Goal: Find contact information: Find contact information

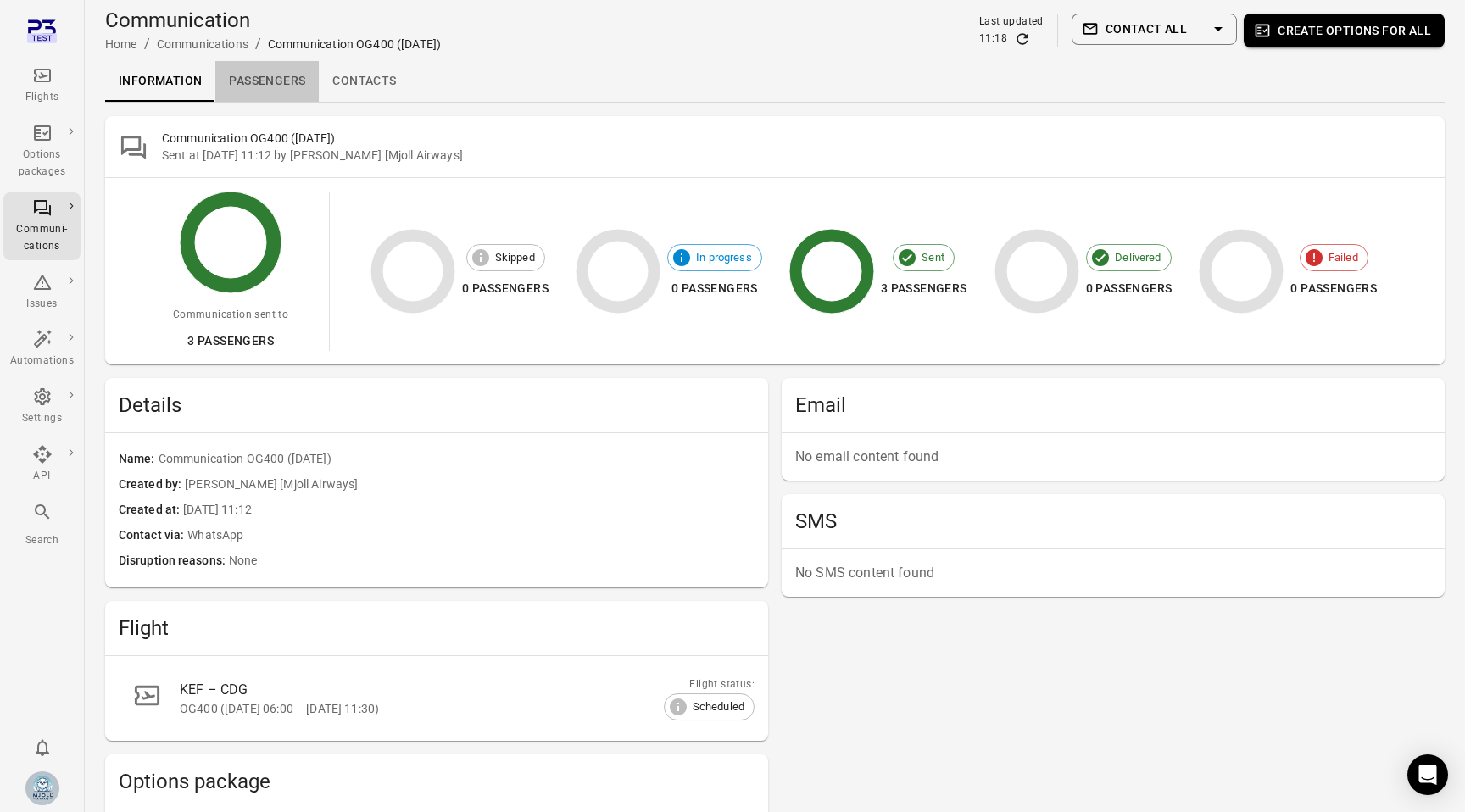
click at [285, 71] on link "Passengers" at bounding box center [266, 81] width 103 height 41
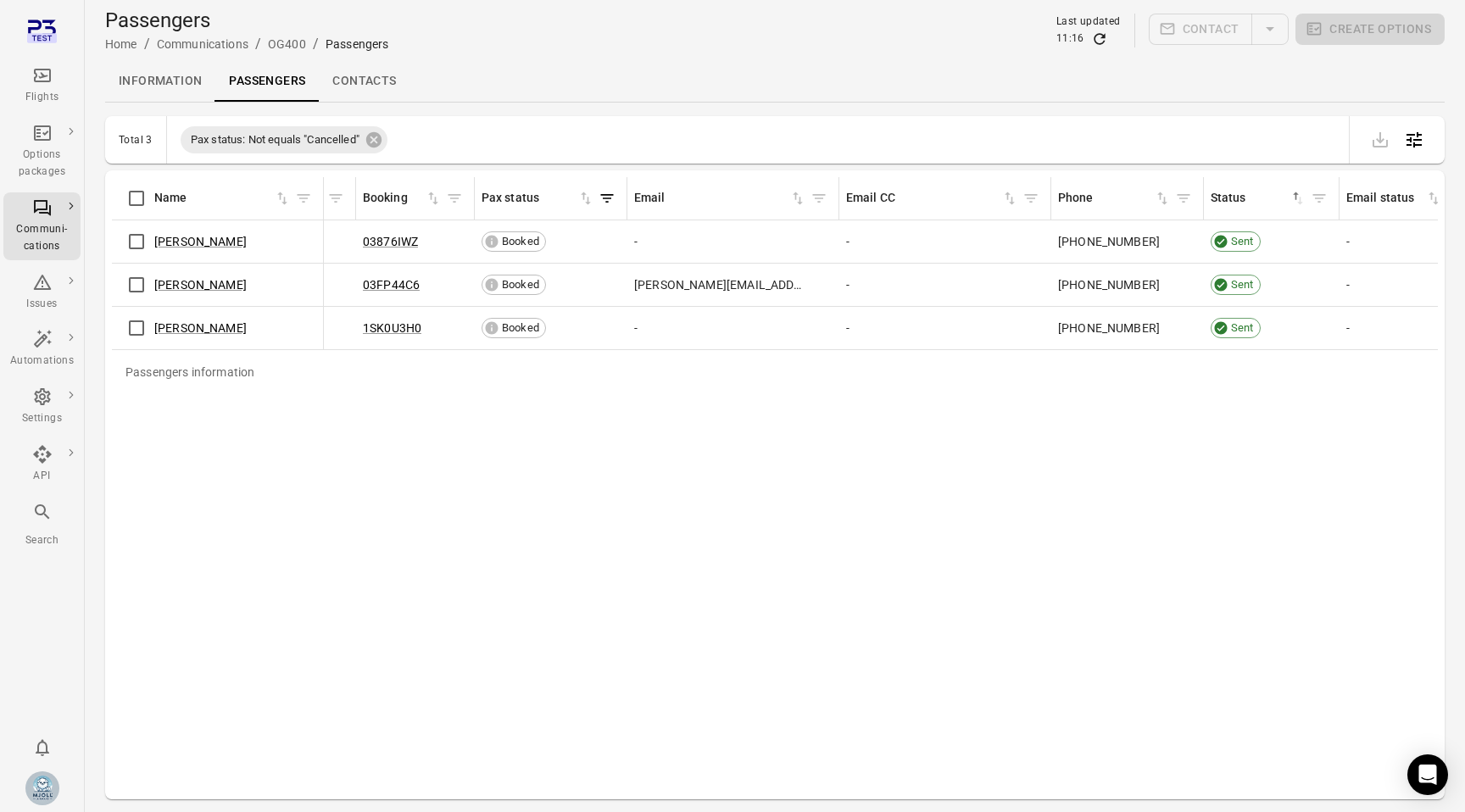
scroll to position [0, 600]
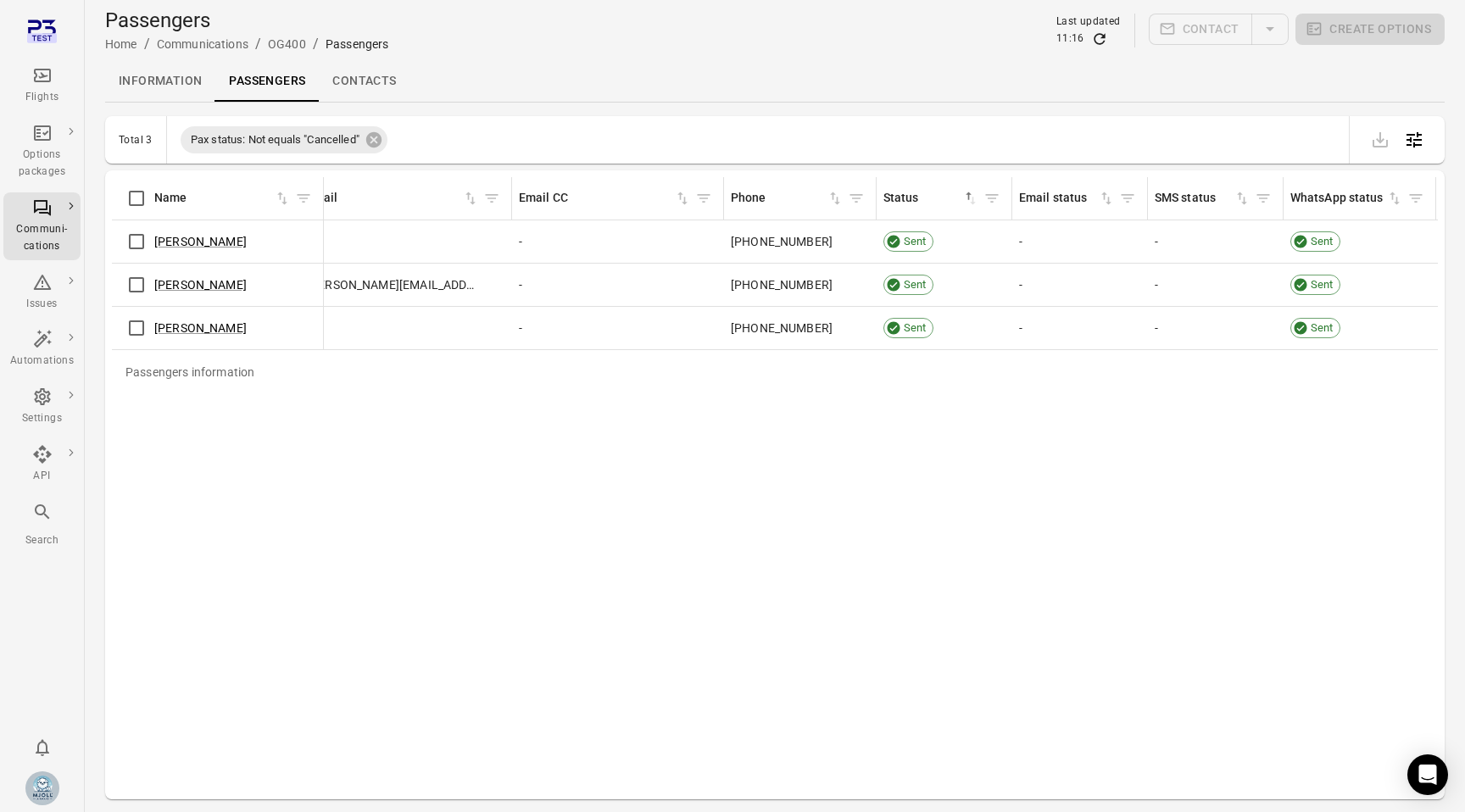
click at [1100, 45] on icon "Refresh data" at bounding box center [1099, 39] width 17 height 17
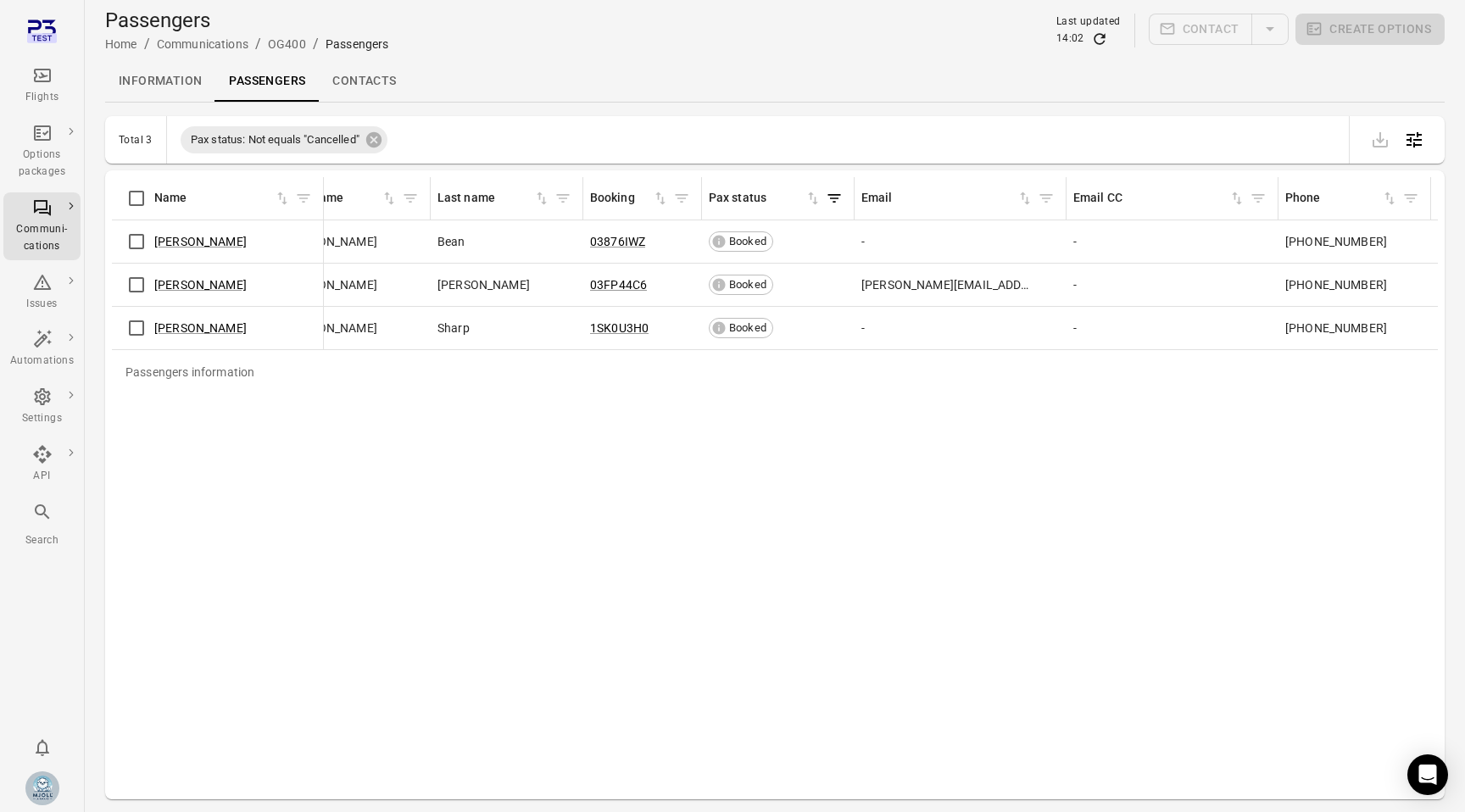
scroll to position [0, 0]
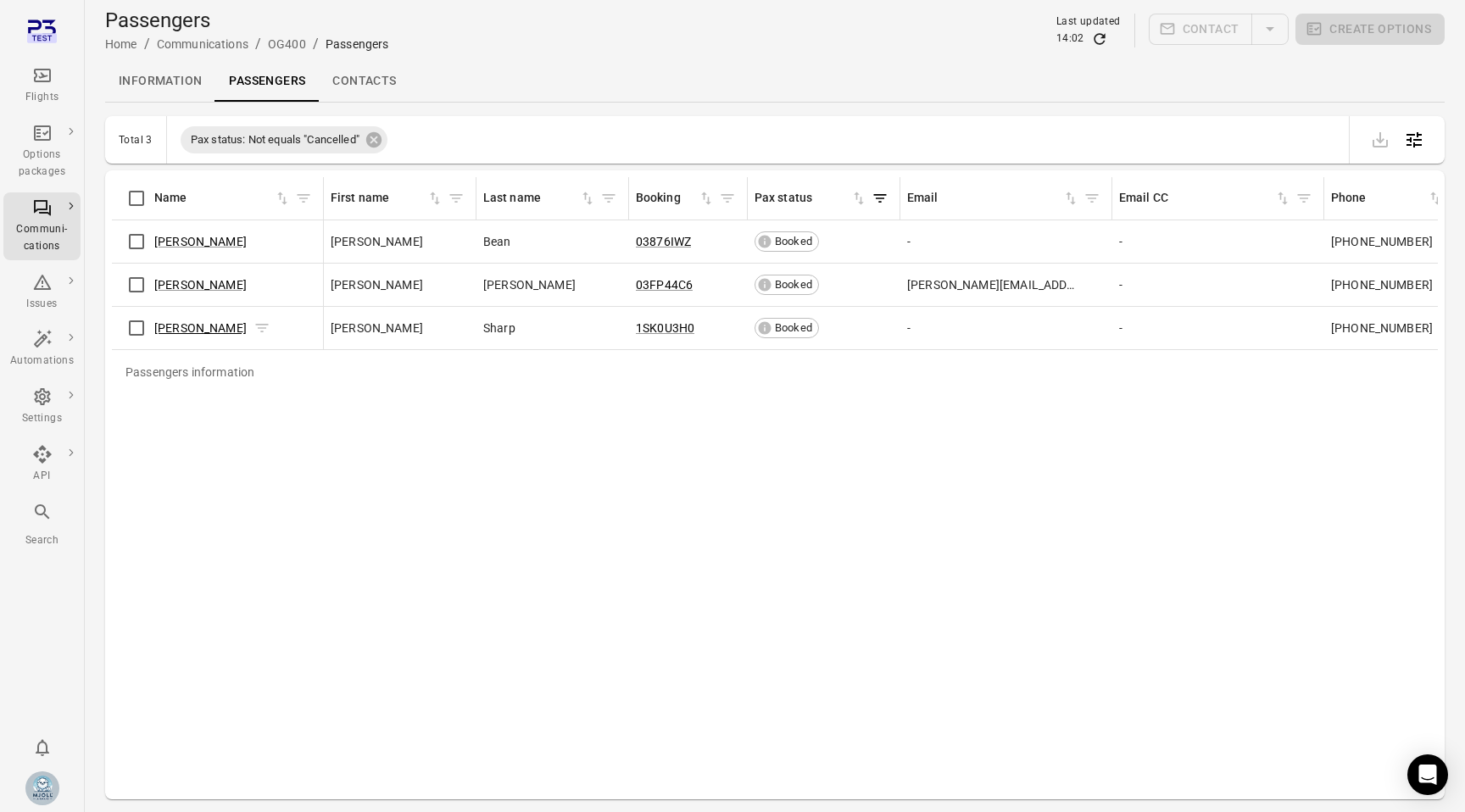
click at [220, 329] on link "[PERSON_NAME]" at bounding box center [201, 328] width 93 height 13
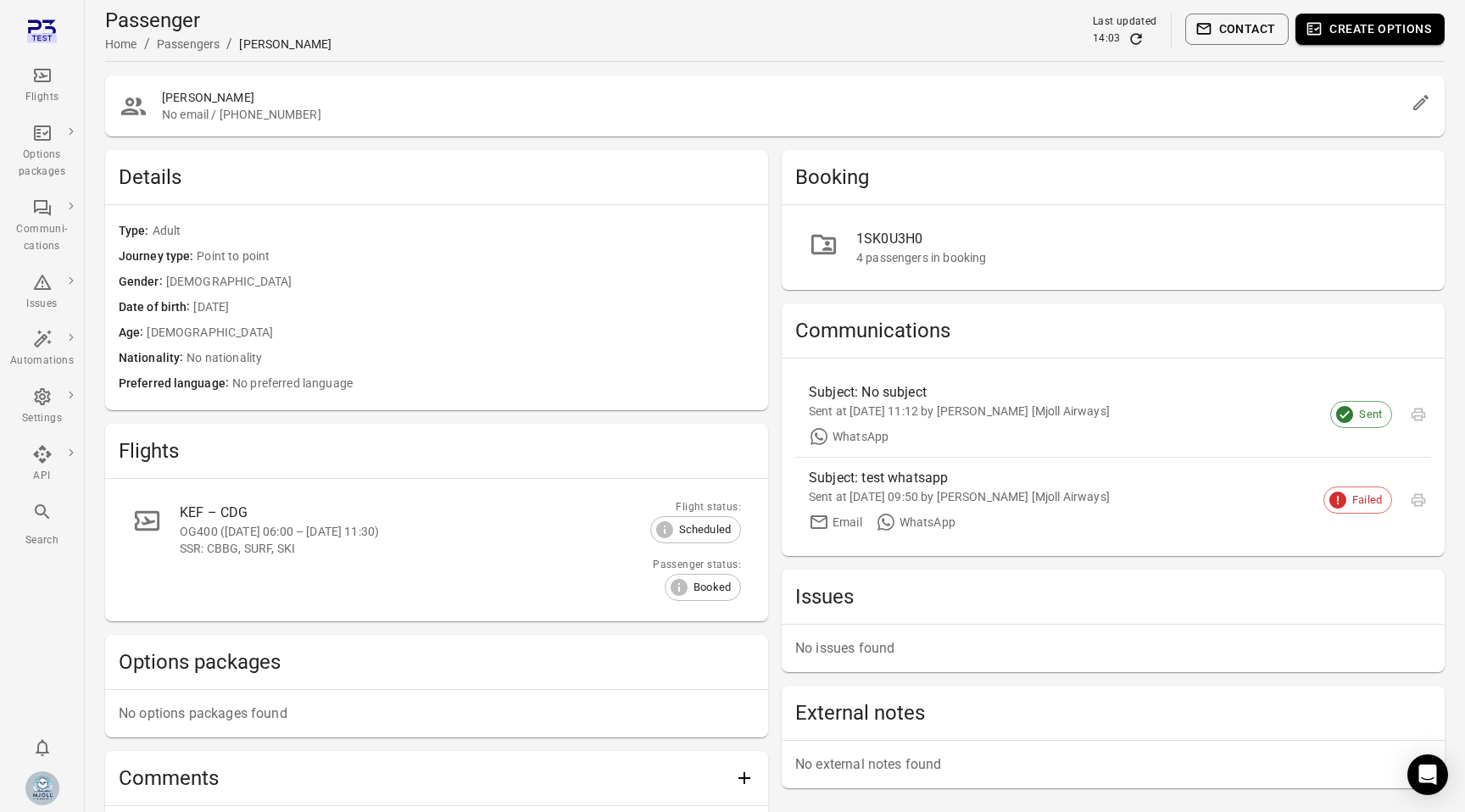
click at [1366, 417] on span "Sent" at bounding box center [1370, 415] width 42 height 17
drag, startPoint x: 221, startPoint y: 112, endPoint x: 329, endPoint y: 113, distance: 108.0
click at [329, 113] on span "No email / [PHONE_NUMBER]" at bounding box center [783, 115] width 1242 height 17
copy span "[PHONE_NUMBER]"
